Goal: Information Seeking & Learning: Learn about a topic

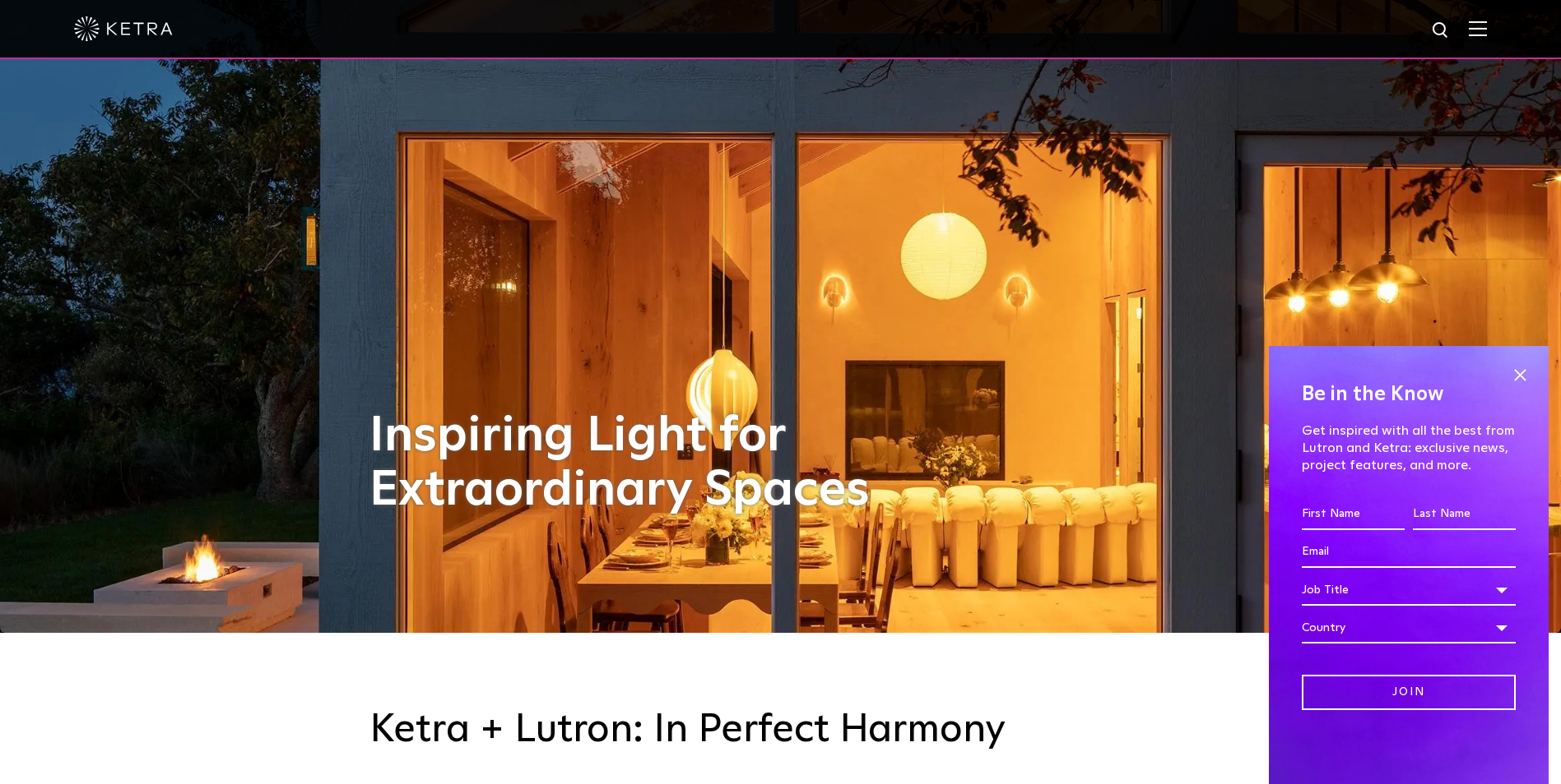
scroll to position [575, 0]
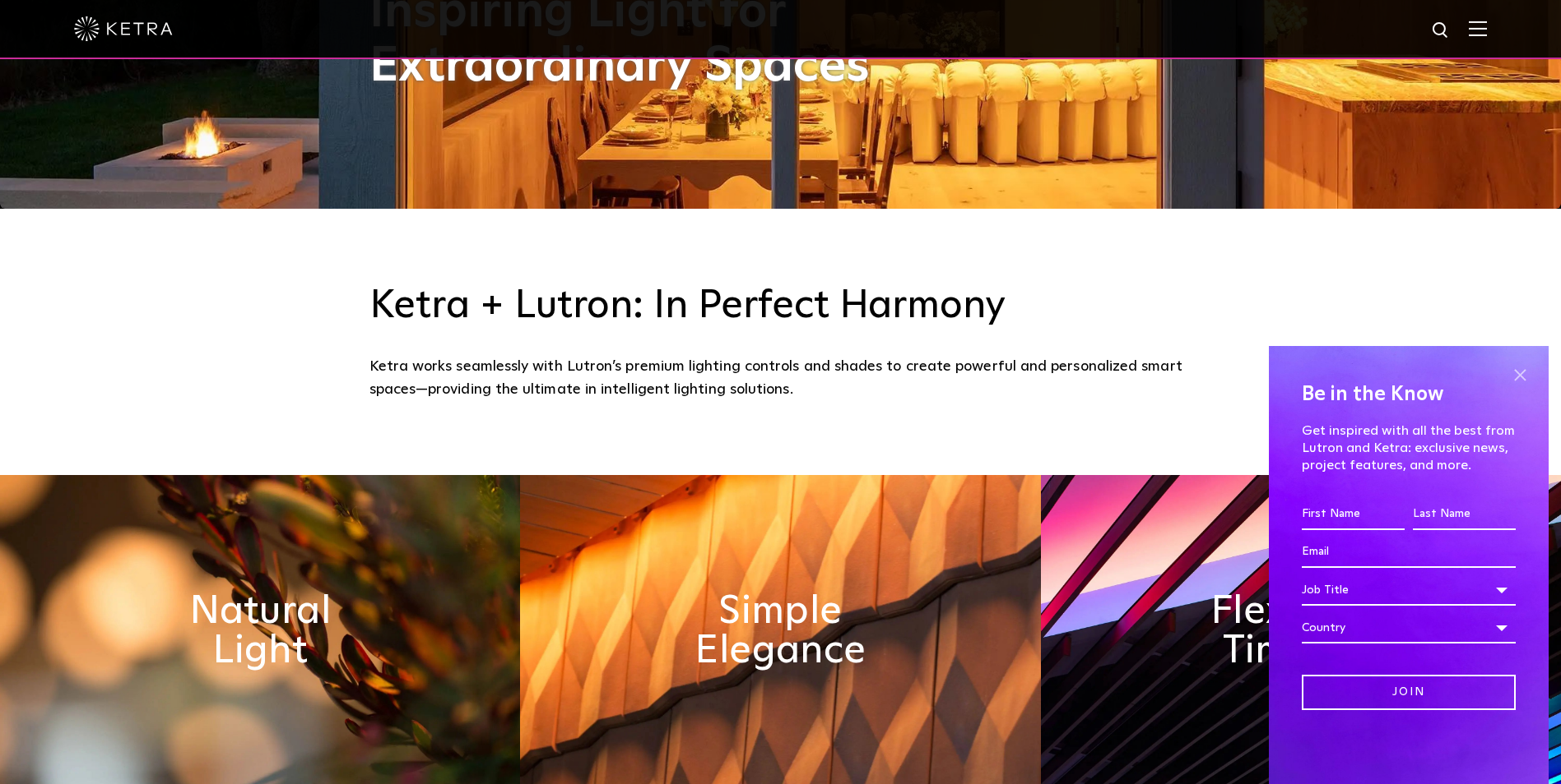
click at [1527, 375] on span at bounding box center [1520, 374] width 25 height 25
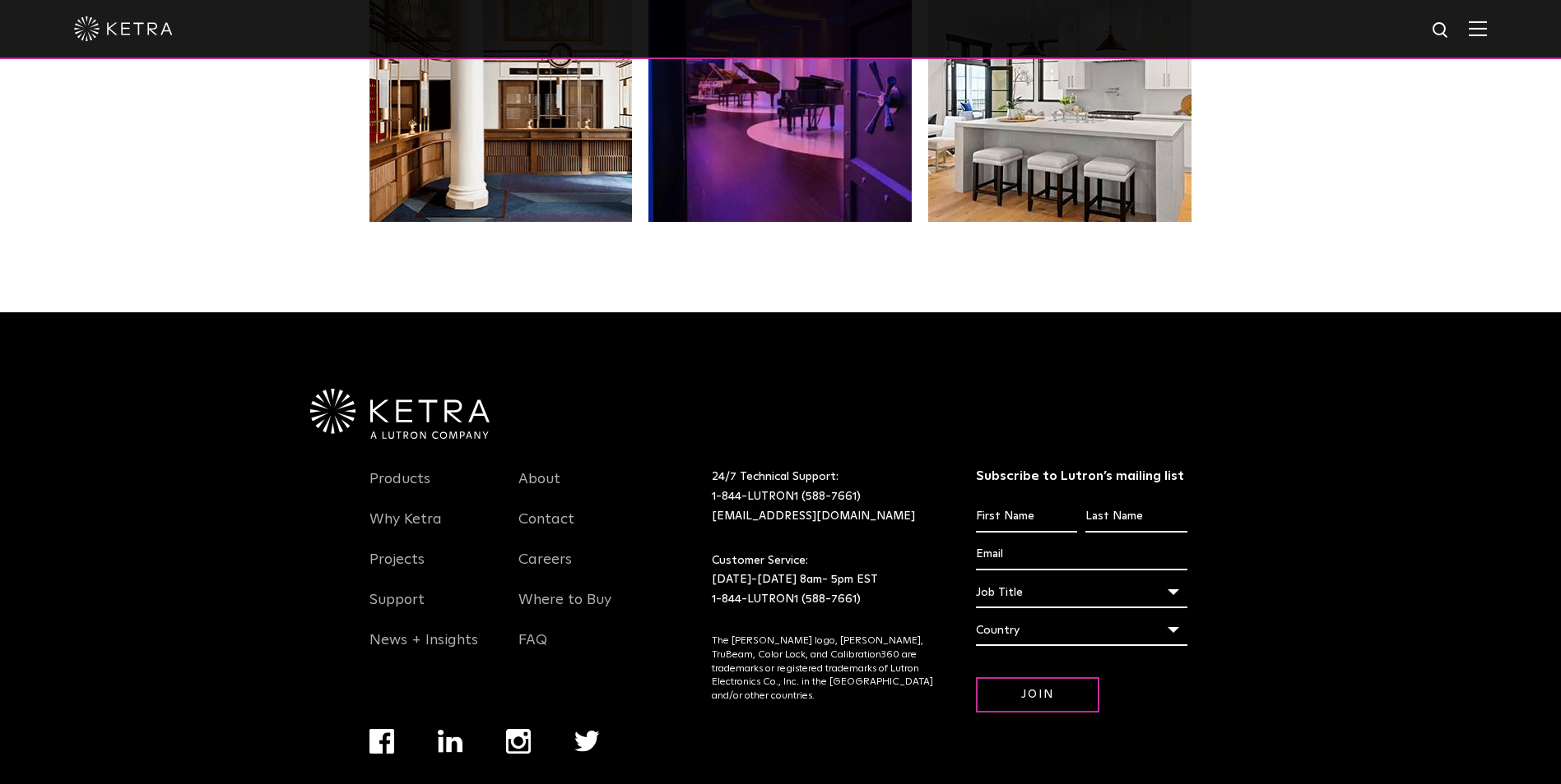
scroll to position [3371, 0]
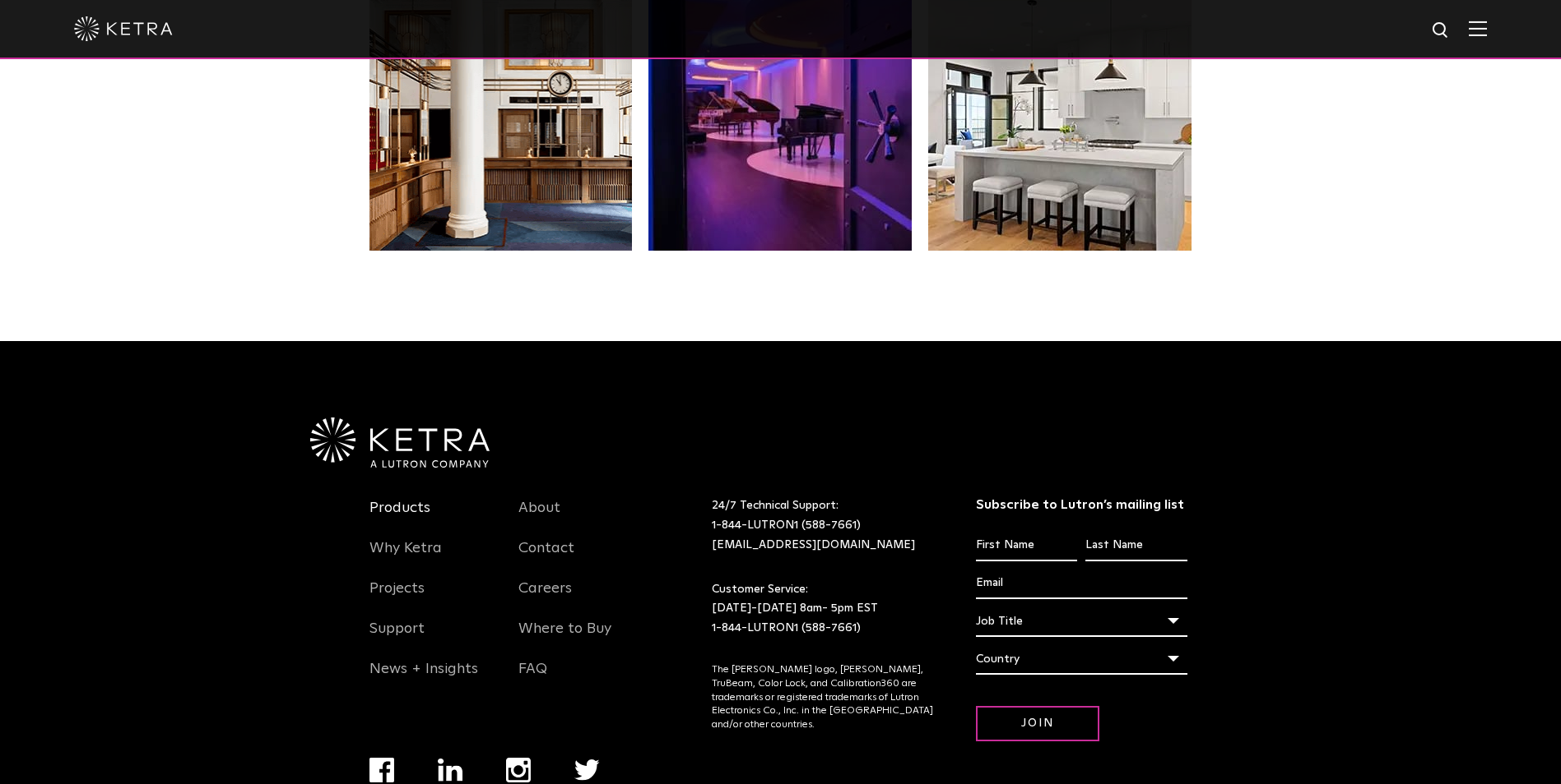
click at [393, 503] on link "Products" at bounding box center [399, 517] width 61 height 38
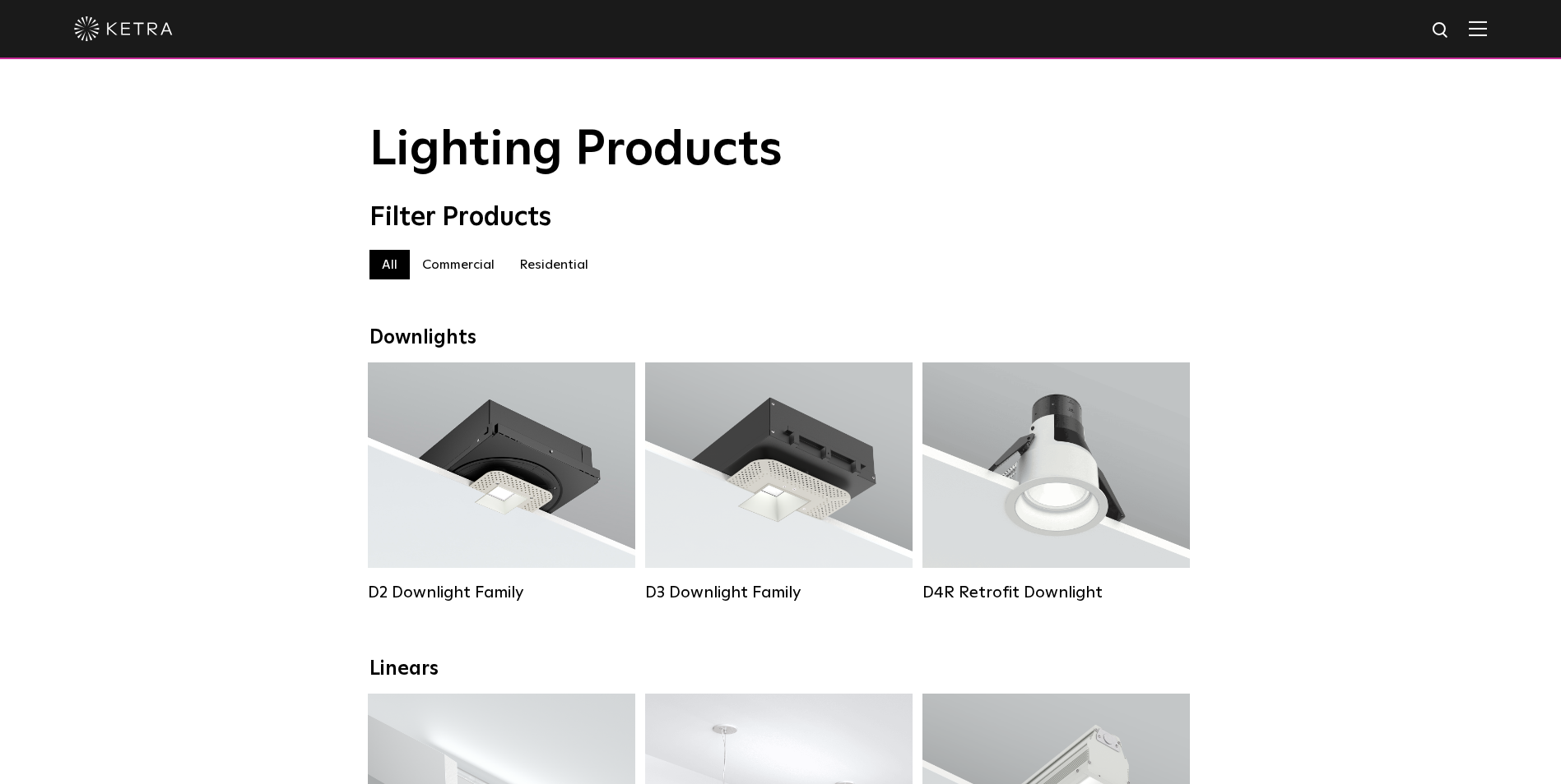
click at [485, 270] on div "All Commercial Residential" at bounding box center [781, 265] width 823 height 30
drag, startPoint x: 485, startPoint y: 270, endPoint x: 470, endPoint y: 269, distance: 15.0
click at [470, 269] on label "Commercial" at bounding box center [458, 265] width 97 height 30
click at [465, 257] on label "Commercial" at bounding box center [458, 265] width 97 height 30
click at [464, 277] on label "Commercial" at bounding box center [458, 265] width 97 height 30
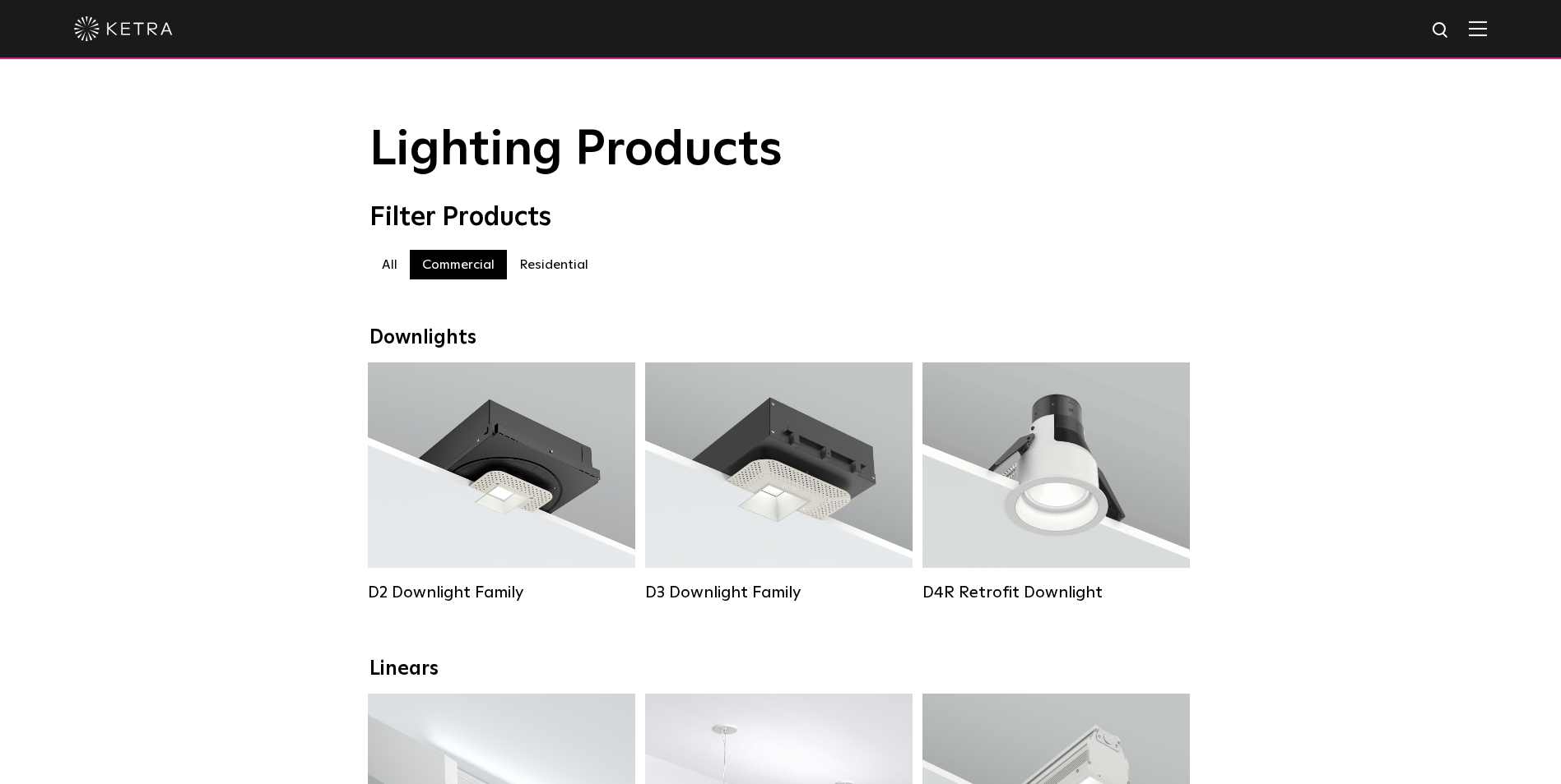
click at [162, 41] on img at bounding box center [123, 29] width 99 height 25
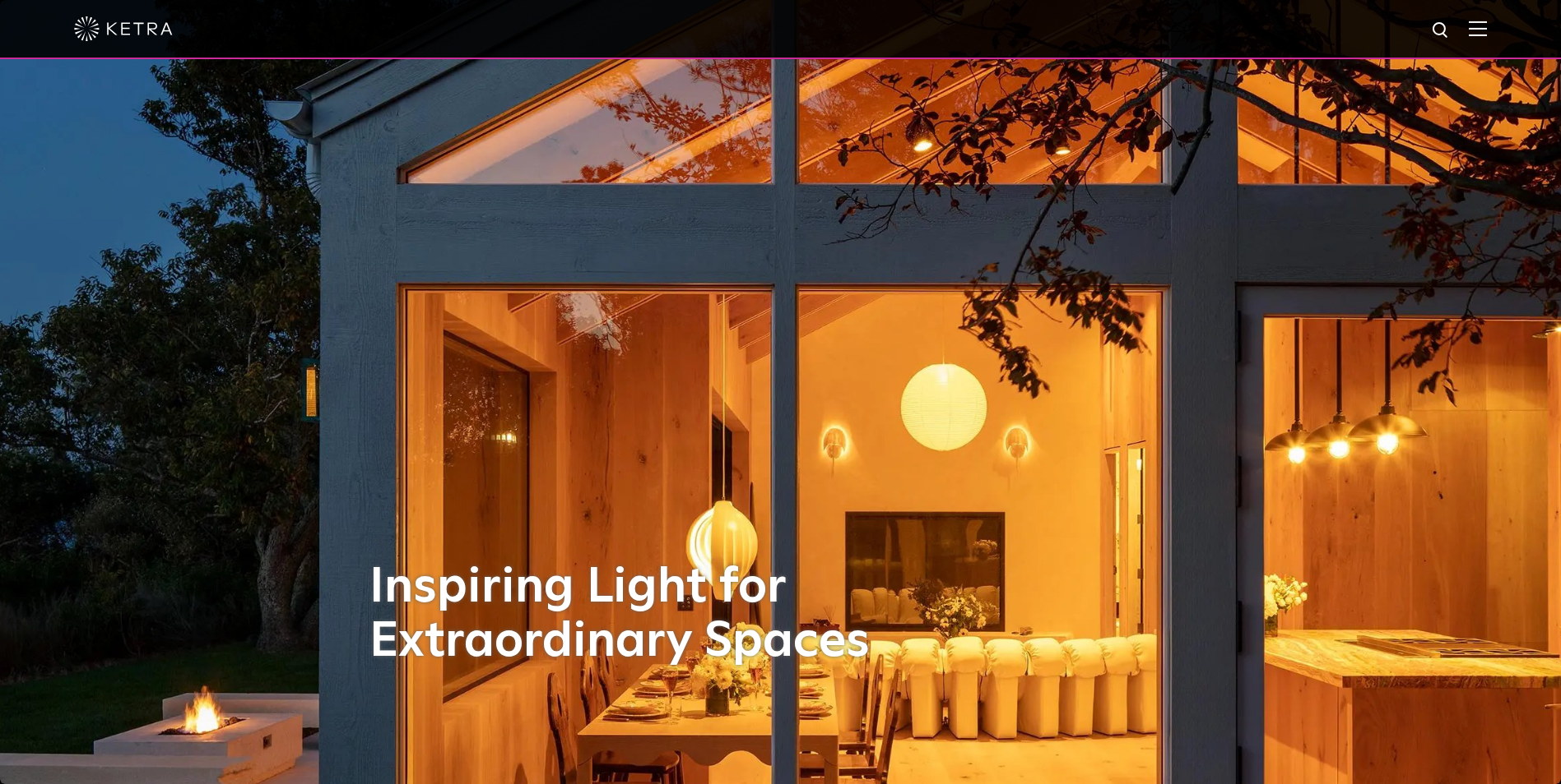
click at [1486, 21] on img at bounding box center [1478, 28] width 18 height 16
